Goal: Task Accomplishment & Management: Complete application form

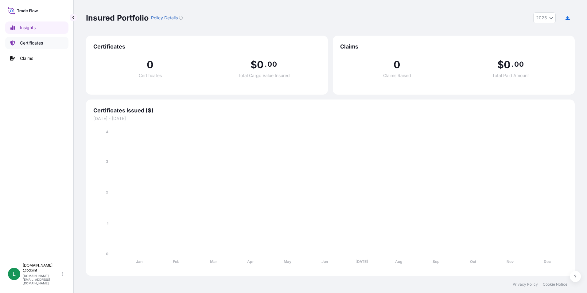
click at [22, 43] on p "Certificates" at bounding box center [31, 43] width 23 height 6
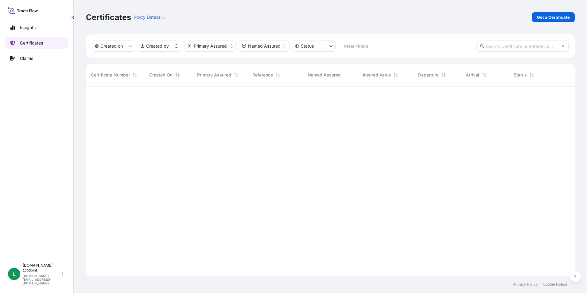
scroll to position [189, 485]
click at [548, 19] on p "Get a Certificate" at bounding box center [553, 17] width 33 height 6
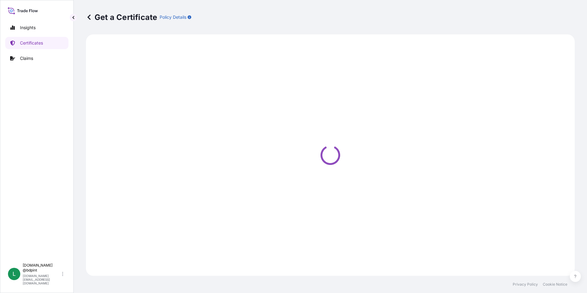
select select "Barge"
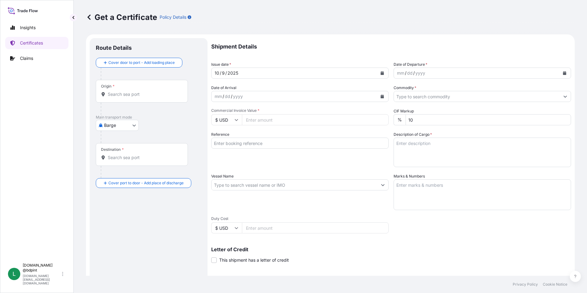
click at [563, 72] on icon "Calendar" at bounding box center [564, 73] width 3 height 4
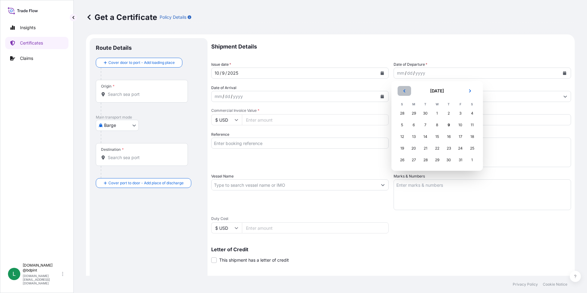
click at [407, 92] on button "Previous" at bounding box center [405, 91] width 14 height 10
click at [458, 149] on div "26" at bounding box center [460, 148] width 11 height 11
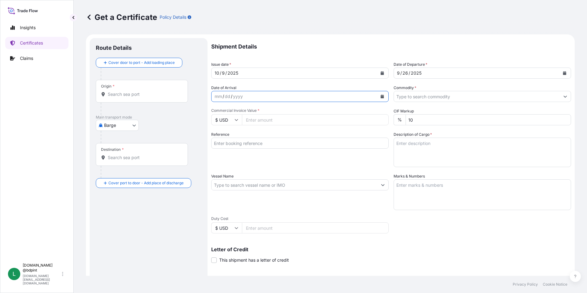
click at [381, 96] on icon "Calendar" at bounding box center [382, 97] width 3 height 4
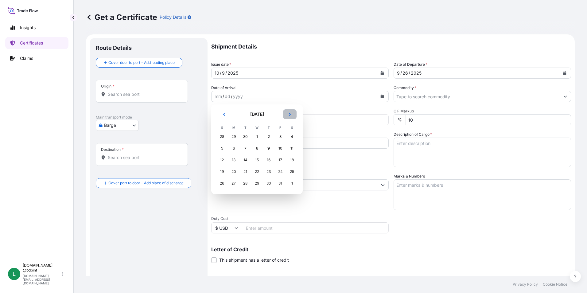
click at [292, 118] on button "Next" at bounding box center [290, 114] width 14 height 10
click at [272, 158] on div "13" at bounding box center [268, 160] width 11 height 11
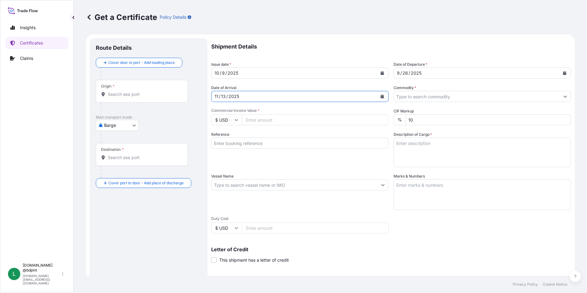
click at [455, 100] on input "Commodity *" at bounding box center [477, 96] width 166 height 11
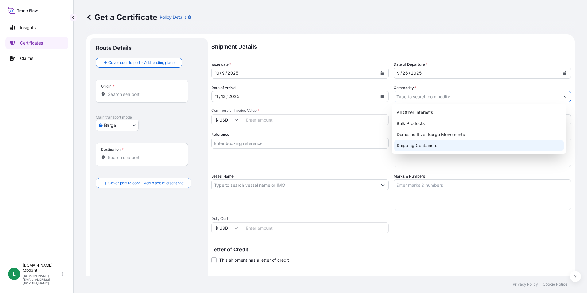
click at [410, 145] on div "Shipping Containers" at bounding box center [479, 145] width 170 height 11
type input "Shipping Containers"
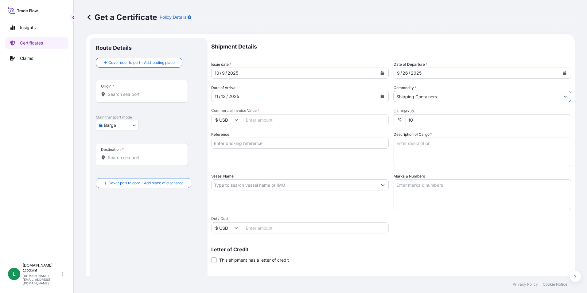
click at [276, 119] on input "Commercial Invoice Value *" at bounding box center [315, 119] width 147 height 11
click at [267, 120] on input "Commercial Invoice Value *" at bounding box center [315, 119] width 147 height 11
type input "135240.80"
click at [276, 157] on div "Reference" at bounding box center [300, 149] width 178 height 36
click at [253, 145] on input "Reference" at bounding box center [300, 143] width 178 height 11
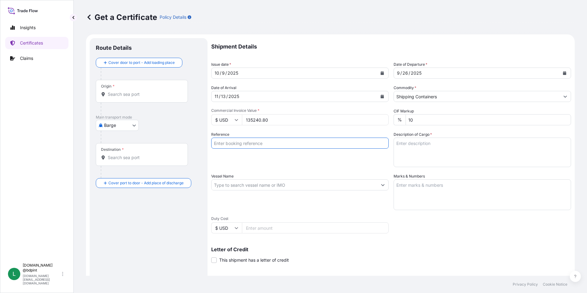
paste input "80000110681"
click at [259, 143] on input "80000110681" at bounding box center [300, 143] width 178 height 11
paste input "LZLUSA-QALCO-20250818"
type input "80000110681 LZLUSA-QALCO-20250818"
click at [432, 148] on textarea "Description of Cargo *" at bounding box center [483, 152] width 178 height 29
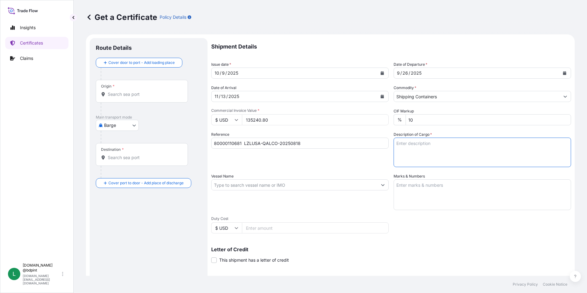
paste textarea "[DATE] PV1510\"
click at [444, 157] on textarea "[DATE] PV1510\" at bounding box center [483, 152] width 178 height 29
paste textarea "[DATE] - ADDITIVES FOR LUBRICATING OIL"
drag, startPoint x: 413, startPoint y: 155, endPoint x: 361, endPoint y: 155, distance: 52.5
click at [362, 155] on div "Shipment Details Issue date * [DATE] Date of Departure * [DATE] Date of Arrival…" at bounding box center [391, 184] width 360 height 293
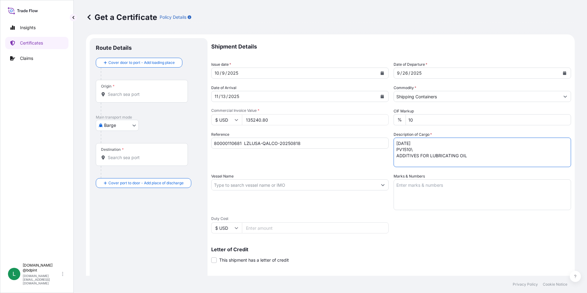
click at [513, 159] on textarea "[DATE] PV1510\ ADDITIVES FOR LUBRICATING OIL" at bounding box center [483, 152] width 178 height 29
click at [429, 159] on textarea "[DATE] PV1510\ ADDITIVES FOR LUBRICATING OIL" at bounding box center [483, 152] width 178 height 29
type textarea "[DATE] PV1510\ ADDITIVES FOR LUBRICATING OIL 2 tanks"
click at [322, 187] on input "Vessel Name" at bounding box center [295, 184] width 166 height 11
click at [281, 186] on input "Vessel Name" at bounding box center [295, 184] width 166 height 11
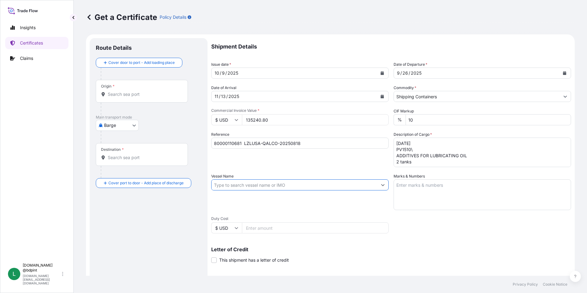
paste input "MSC [PERSON_NAME]"
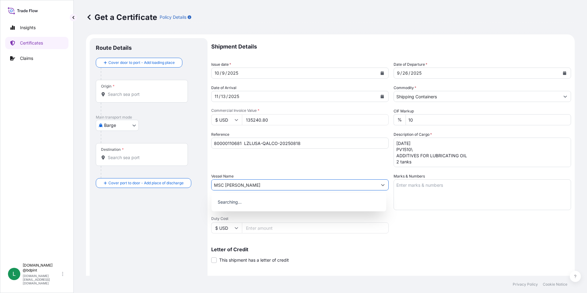
type input "MSC [PERSON_NAME]"
click at [456, 228] on div "Shipment Details Issue date * [DATE] Date of Departure * [DATE] Date of Arrival…" at bounding box center [391, 184] width 360 height 293
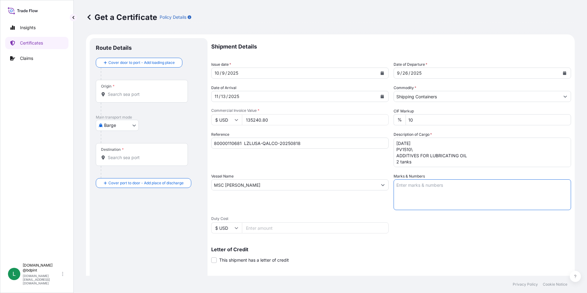
click at [423, 189] on textarea "Marks & Numbers" at bounding box center [483, 194] width 178 height 31
paste textarea "PO# LZLUSA-QALCO- 20250818A CONSIGNEE: QATAR LUBRICANTS COMPANY CONSIGNEE PO : …"
type textarea "PO# LZLUSA-QALCO- 20250818A CONSIGNEE: QATAR LUBRICANTS COMPANY CONSIGNEE PO : …"
click at [337, 195] on div "Vessel Name MSC [PERSON_NAME]" at bounding box center [300, 191] width 178 height 37
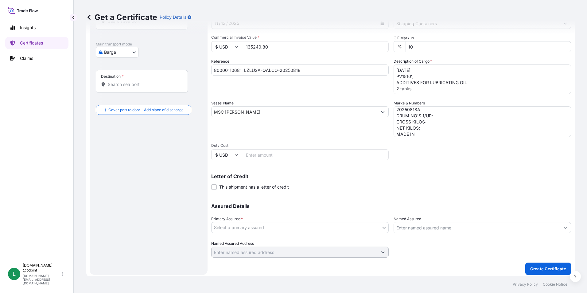
scroll to position [76, 0]
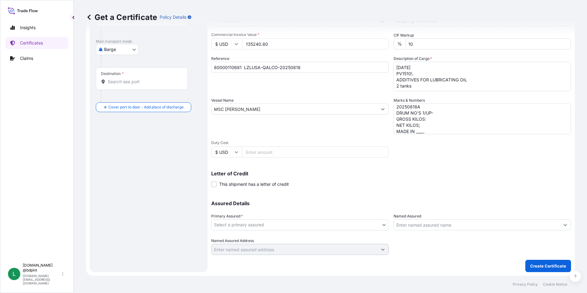
click at [259, 228] on body "0 options available. Insights Certificates Claims L [DOMAIN_NAME] @bdpint [DOMA…" at bounding box center [293, 146] width 587 height 293
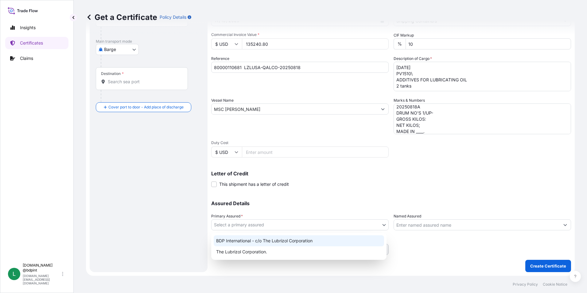
click at [257, 240] on div "BDP International - c/o The Lubrizol Corporation" at bounding box center [299, 240] width 171 height 11
select select "31972"
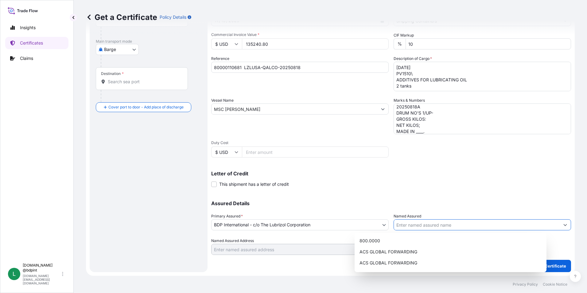
click at [408, 222] on input "Named Assured" at bounding box center [477, 224] width 166 height 11
paste input "QATAR LUBRICANTS COMPANY"
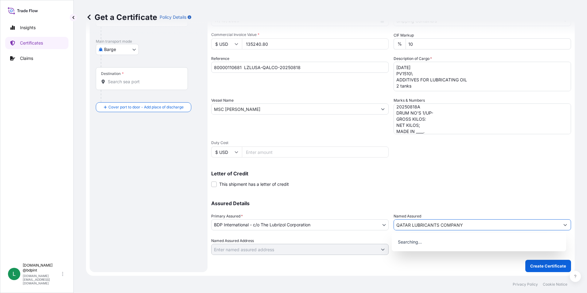
type input "QATAR LUBRICANTS COMPANY"
click at [402, 183] on div "Letter of Credit This shipment has a letter of credit Letter of credit * Letter…" at bounding box center [391, 179] width 360 height 16
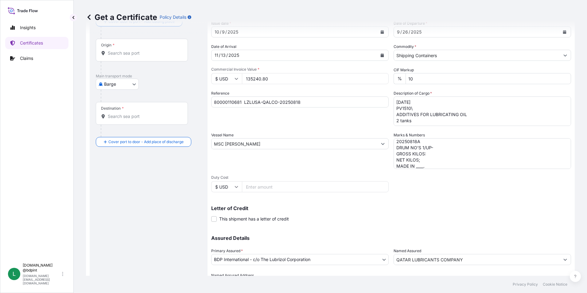
scroll to position [0, 0]
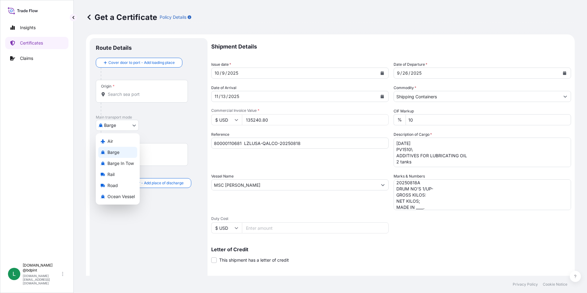
click at [105, 125] on body "15 options available. 0 options available. Insights Certificates Claims L [DOMA…" at bounding box center [293, 146] width 587 height 293
click at [124, 196] on span "Ocean Vessel" at bounding box center [121, 197] width 27 height 6
select select "Ocean Vessel"
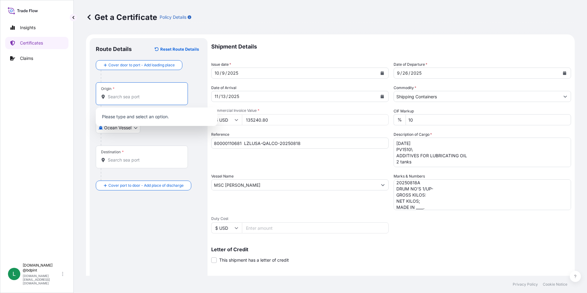
click at [126, 94] on input "Origin *" at bounding box center [144, 97] width 73 height 6
paste input "USHOU"
click at [133, 121] on div "USHOU / IAH - [GEOGRAPHIC_DATA], [GEOGRAPHIC_DATA]" at bounding box center [156, 118] width 117 height 17
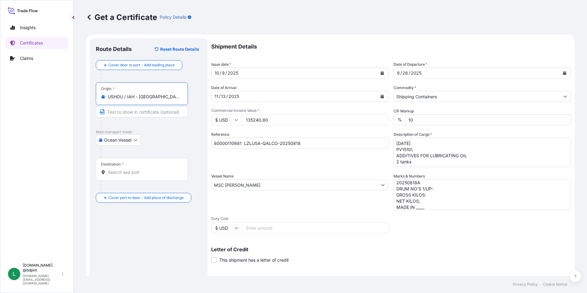
type input "USHOU / IAH - [GEOGRAPHIC_DATA], [GEOGRAPHIC_DATA]"
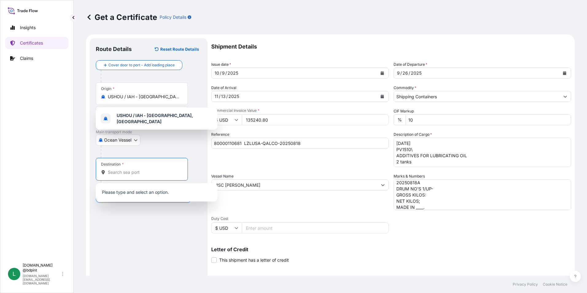
click at [147, 169] on input "Destination *" at bounding box center [144, 172] width 73 height 6
paste input "QAHMD"
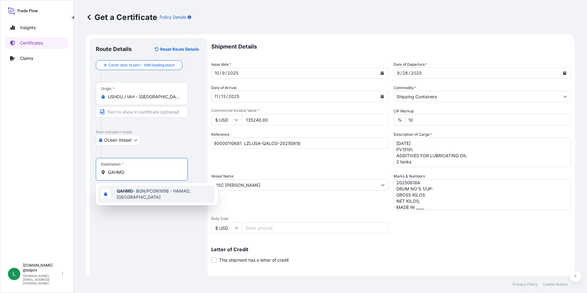
click at [148, 192] on span "QAHMD - BGN/PCGN1956 - HAMAD, [GEOGRAPHIC_DATA]" at bounding box center [165, 194] width 96 height 12
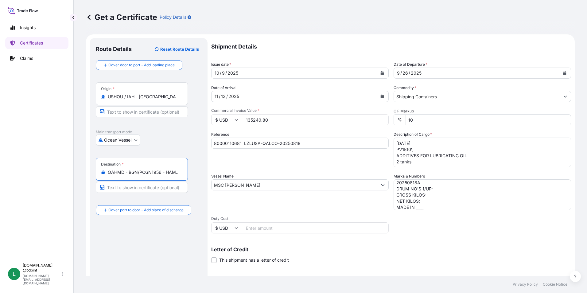
type input "QAHMD - BGN/PCGN1956 - HAMAD, [GEOGRAPHIC_DATA]"
click at [156, 231] on div "Route Details Reset Route Details Cover door to port - Add loading place Place …" at bounding box center [149, 193] width 106 height 298
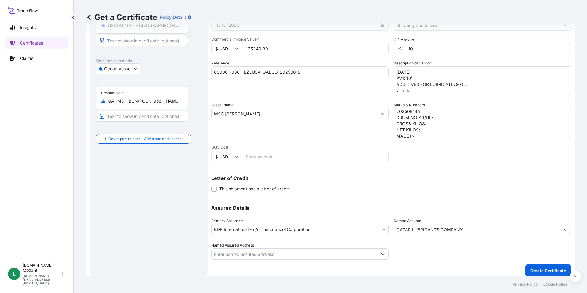
scroll to position [76, 0]
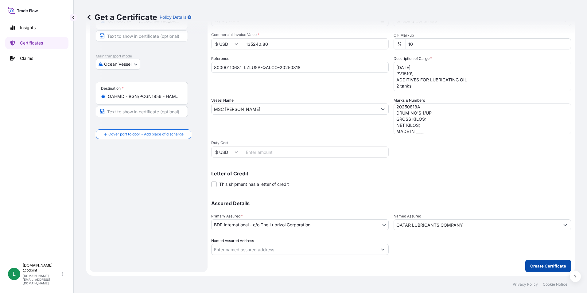
click at [546, 265] on p "Create Certificate" at bounding box center [549, 266] width 36 height 6
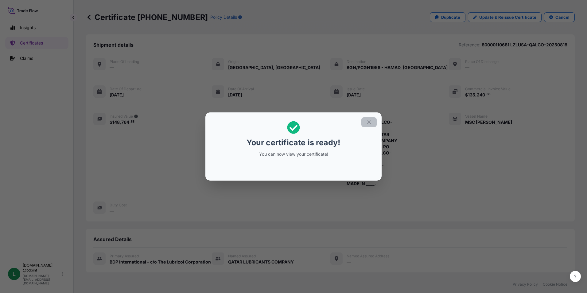
click at [366, 123] on button "button" at bounding box center [369, 122] width 15 height 10
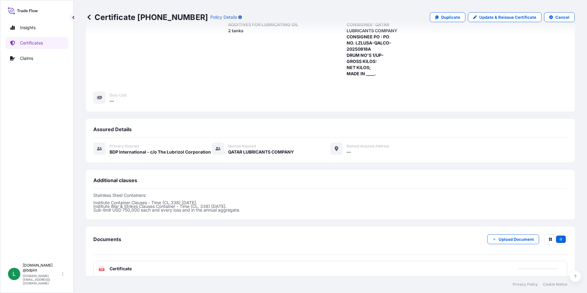
scroll to position [157, 0]
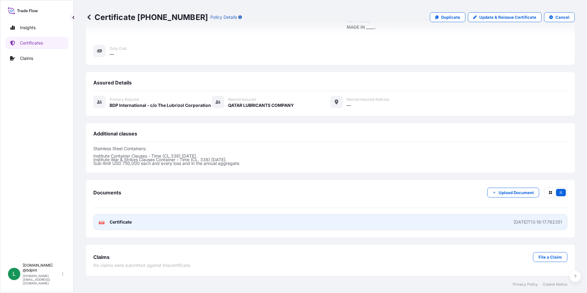
click at [312, 223] on link "PDF Certificate [DATE]T13:18:17.762351" at bounding box center [330, 222] width 474 height 16
